Goal: Find contact information: Find contact information

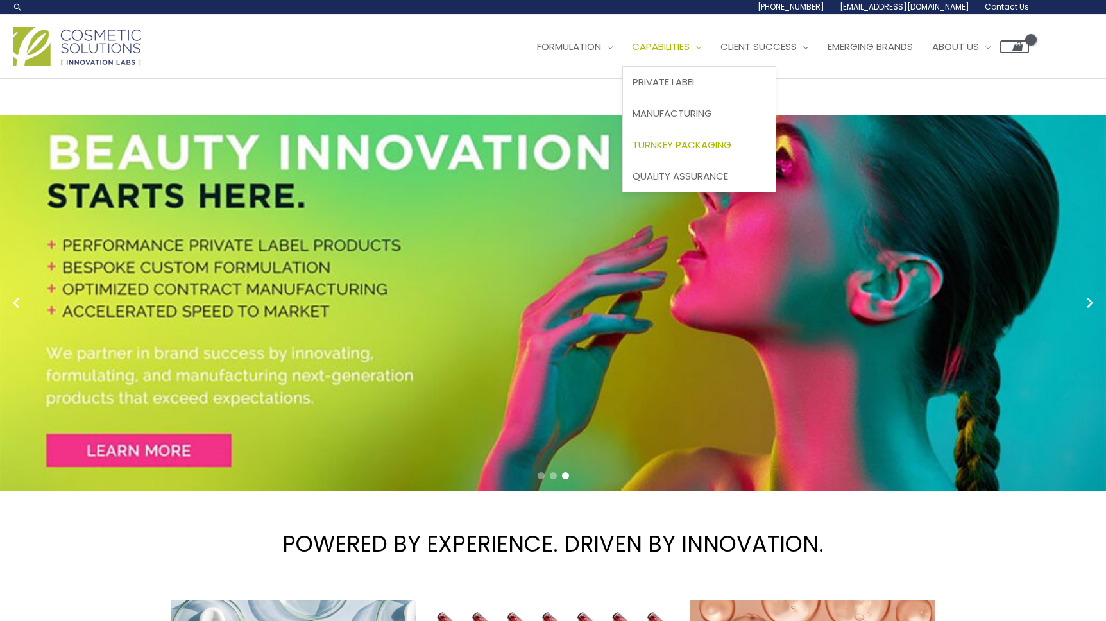
click at [633, 151] on span "Turnkey Packaging" at bounding box center [682, 144] width 99 height 13
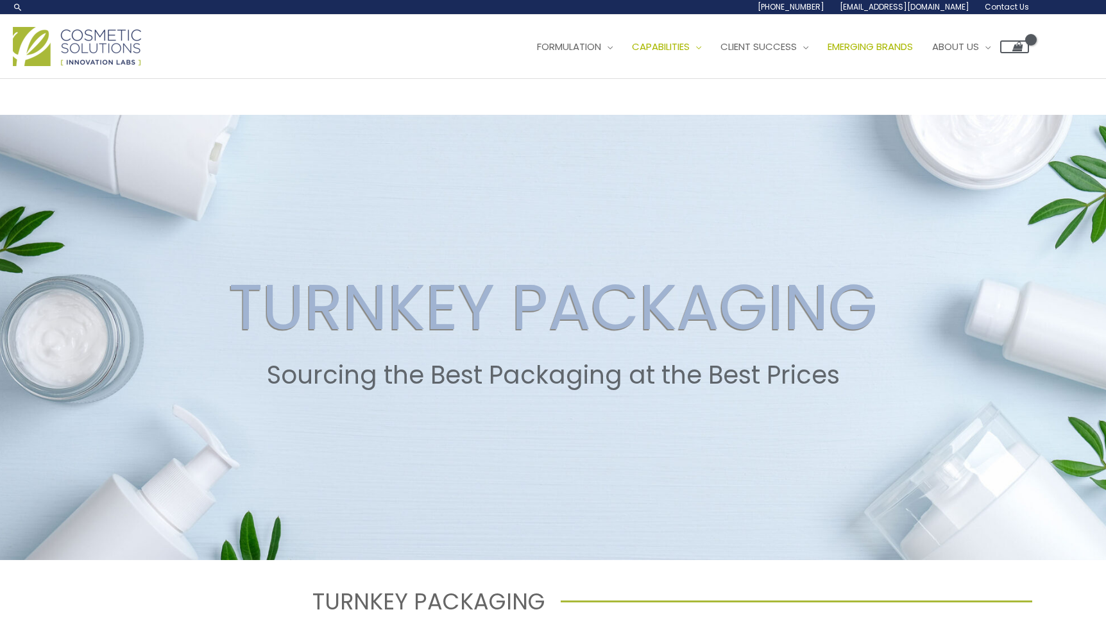
click at [828, 53] on span "Emerging Brands" at bounding box center [870, 46] width 85 height 13
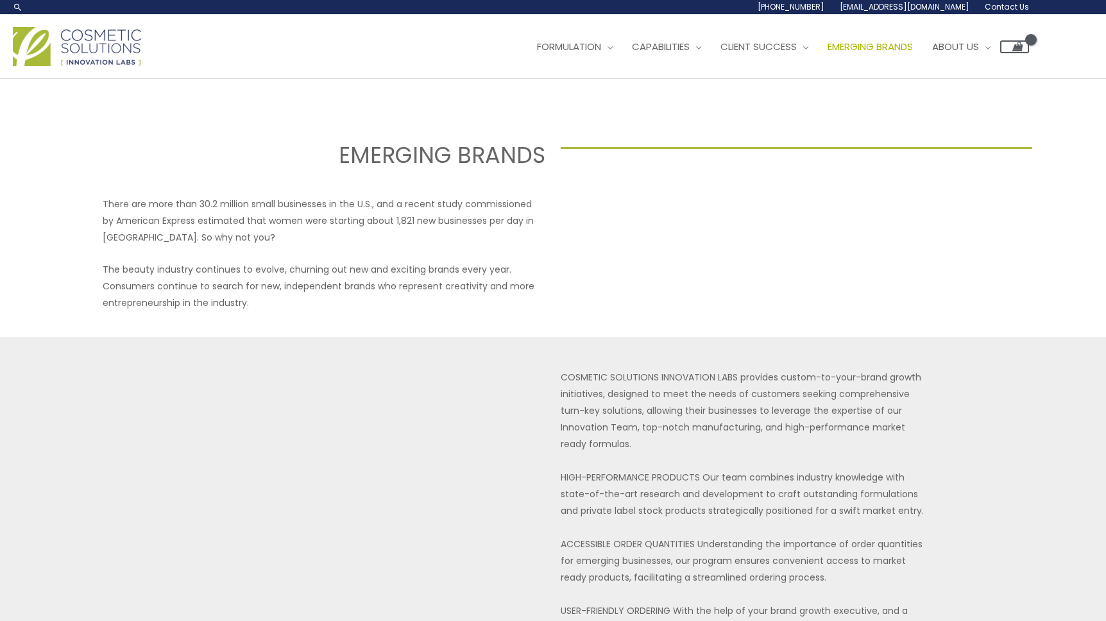
click at [0, 0] on span "Contact Us" at bounding box center [0, 0] width 0 height 0
